Goal: Obtain resource: Download file/media

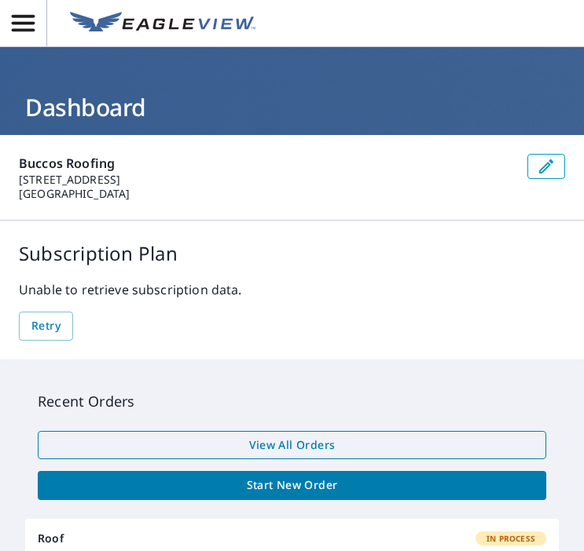
click at [199, 441] on span "View All Orders" at bounding box center [291, 446] width 483 height 20
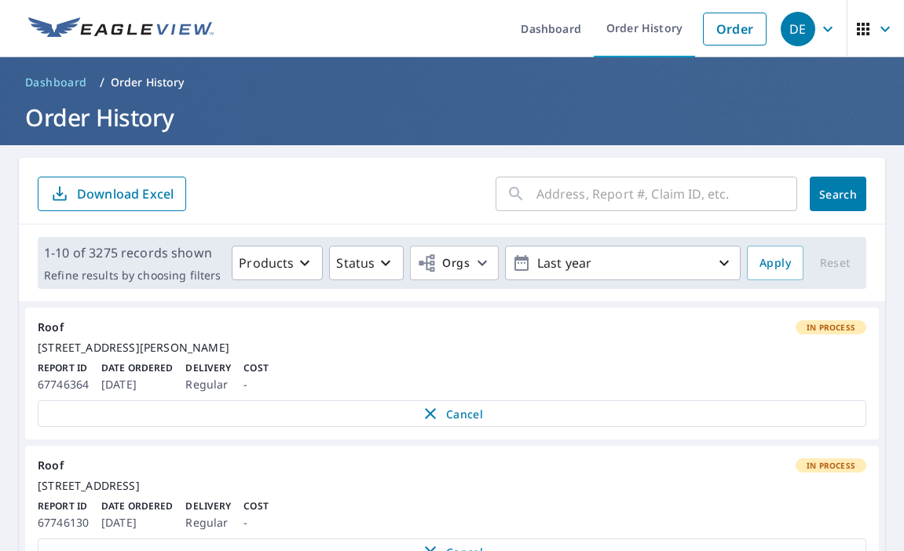
click at [583, 202] on input "text" at bounding box center [666, 194] width 261 height 44
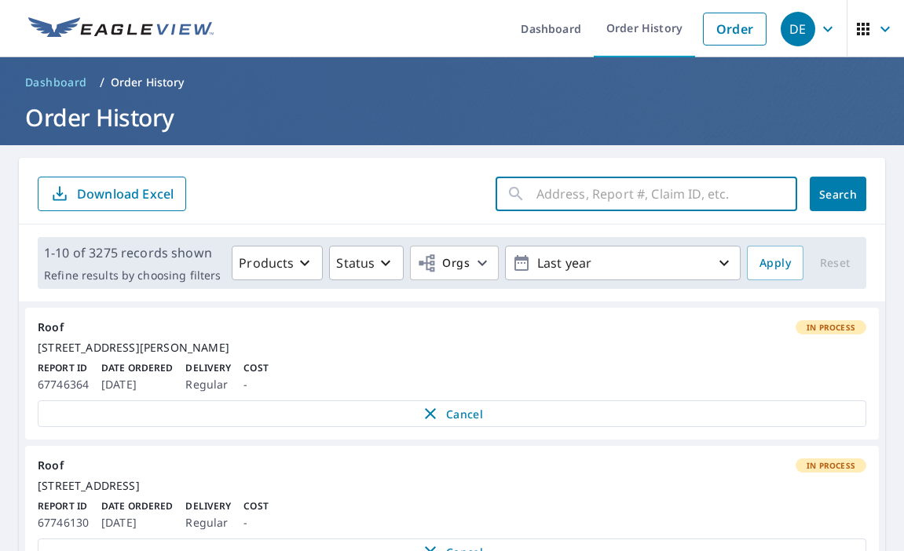
paste input "[STREET_ADDRESS]"
type input "[STREET_ADDRESS]"
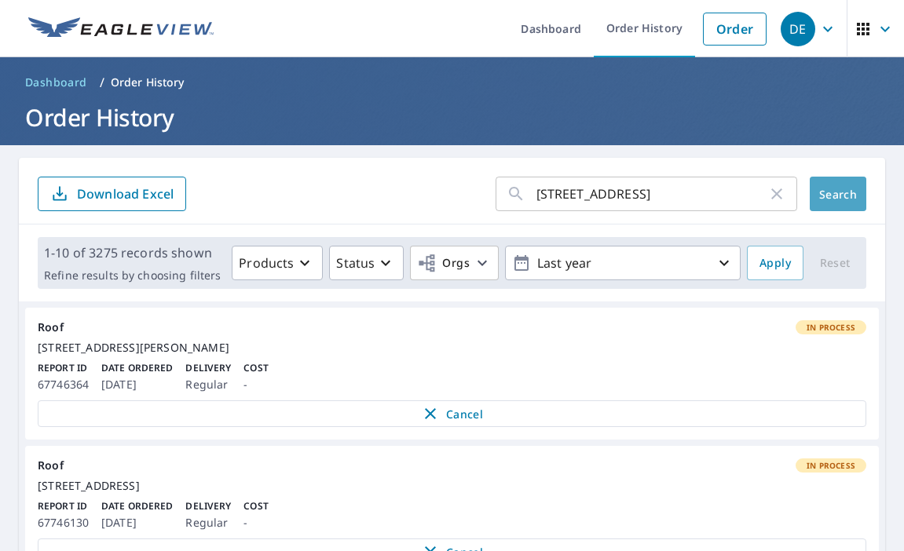
click at [583, 196] on button "Search" at bounding box center [838, 194] width 57 height 35
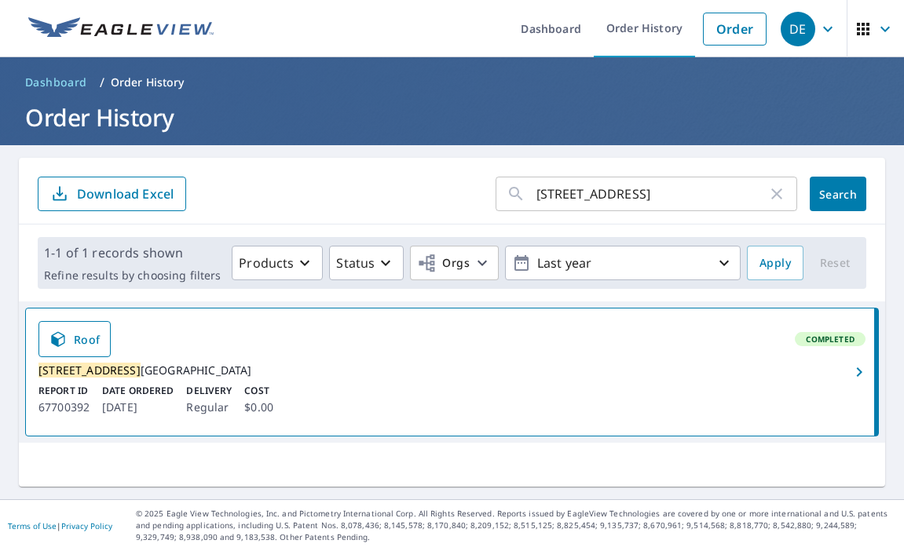
click at [251, 378] on div "[STREET_ADDRESS]" at bounding box center [451, 371] width 827 height 14
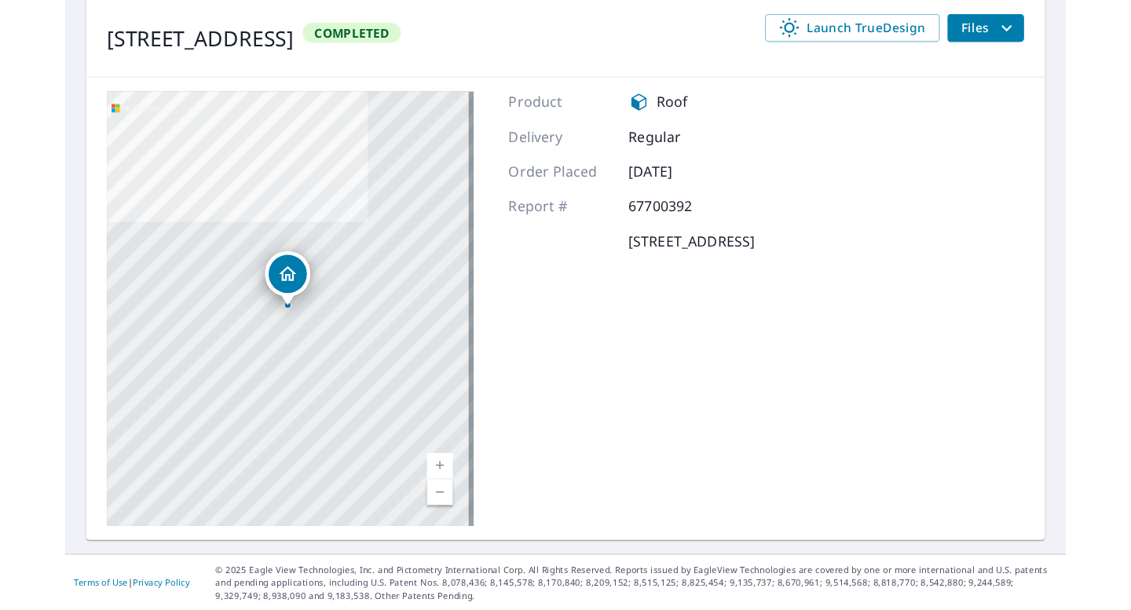
scroll to position [192, 0]
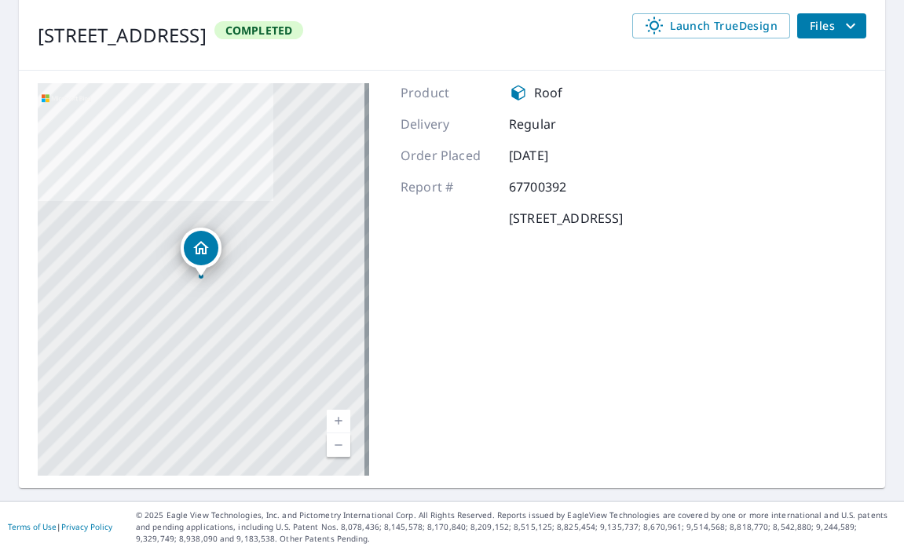
click at [583, 24] on icon "filesDropdownBtn-67700392" at bounding box center [850, 25] width 19 height 19
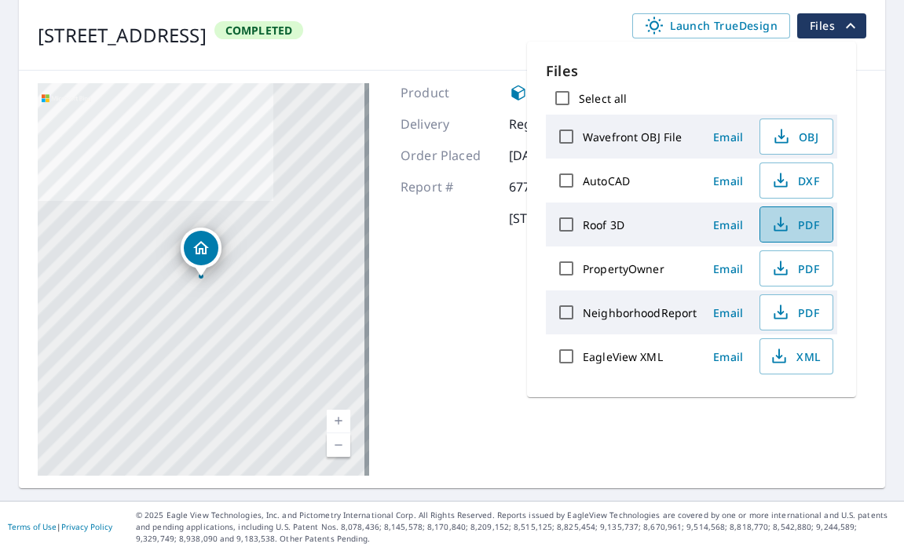
click at [583, 224] on span "PDF" at bounding box center [795, 224] width 50 height 19
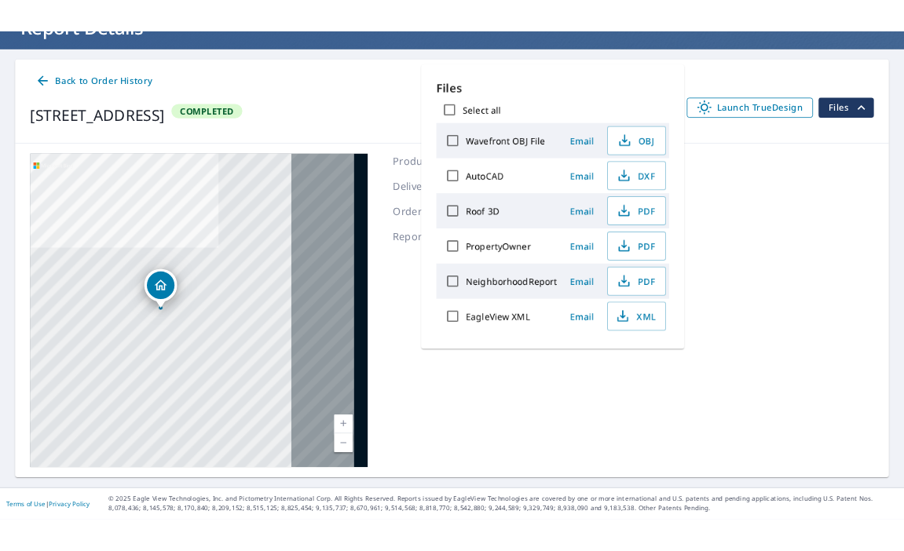
scroll to position [123, 0]
